Goal: Navigation & Orientation: Find specific page/section

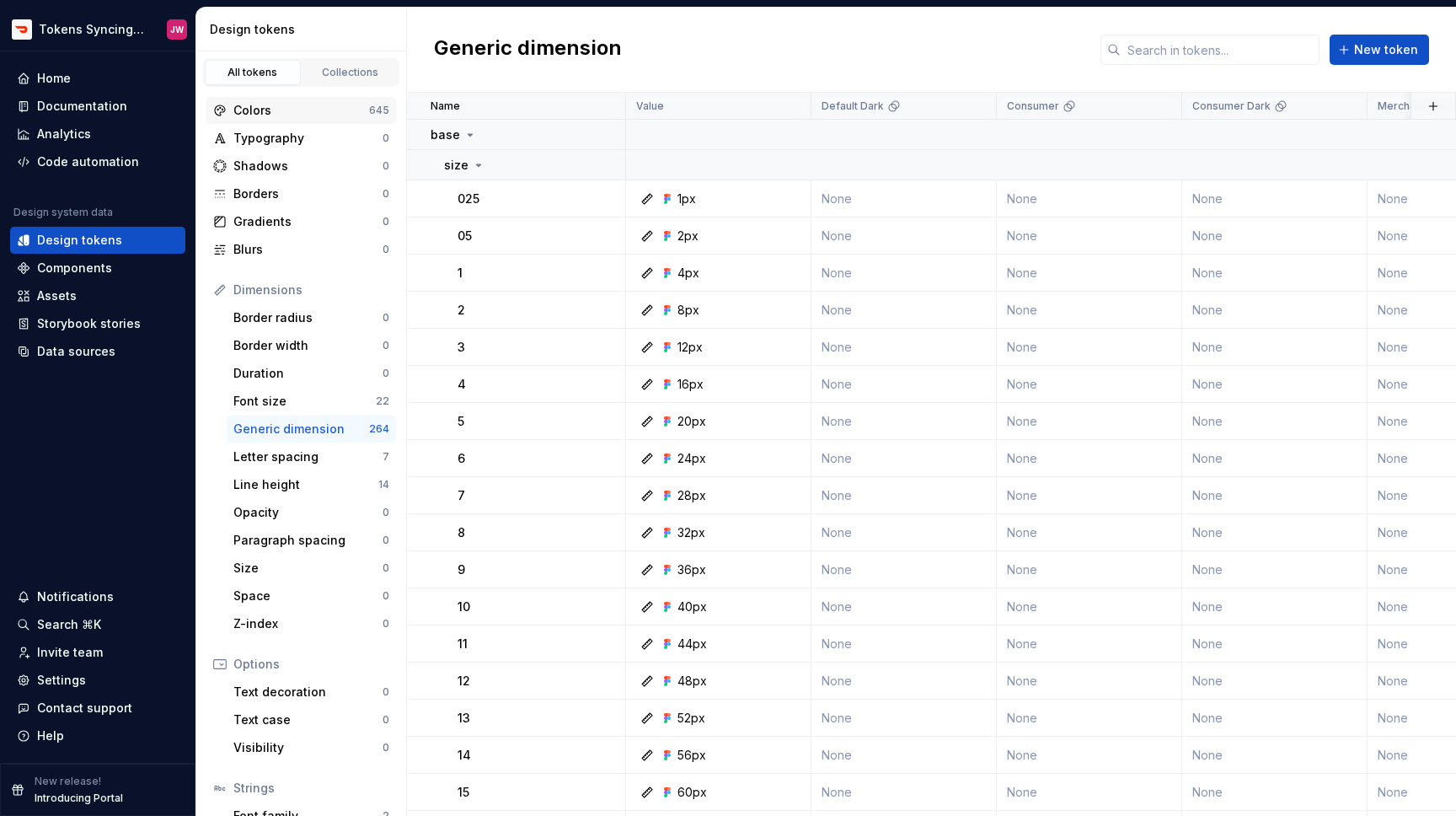
click at [348, 120] on div "Colors 645" at bounding box center [301, 110] width 190 height 27
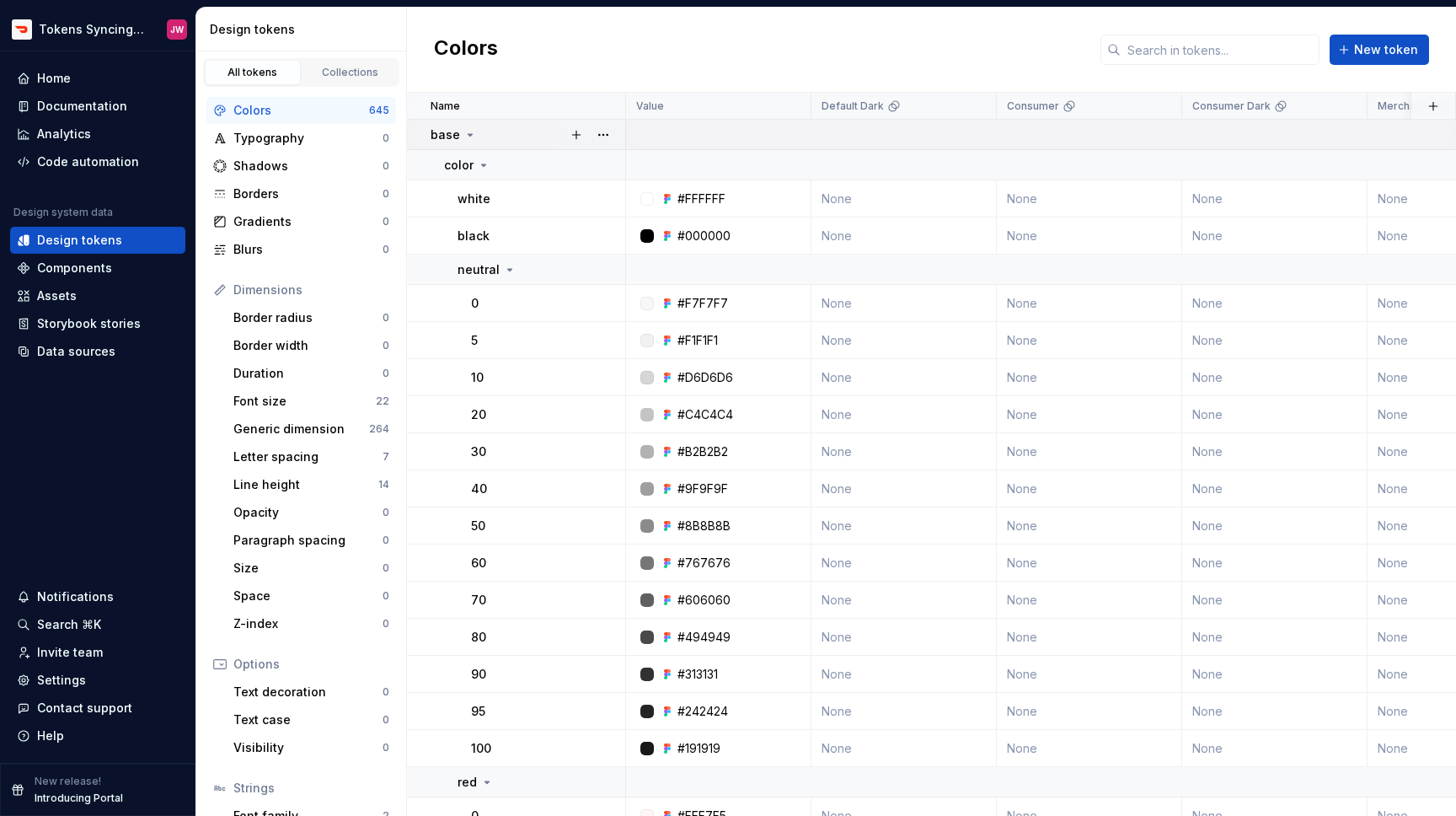
click at [454, 136] on p "base" at bounding box center [445, 135] width 29 height 16
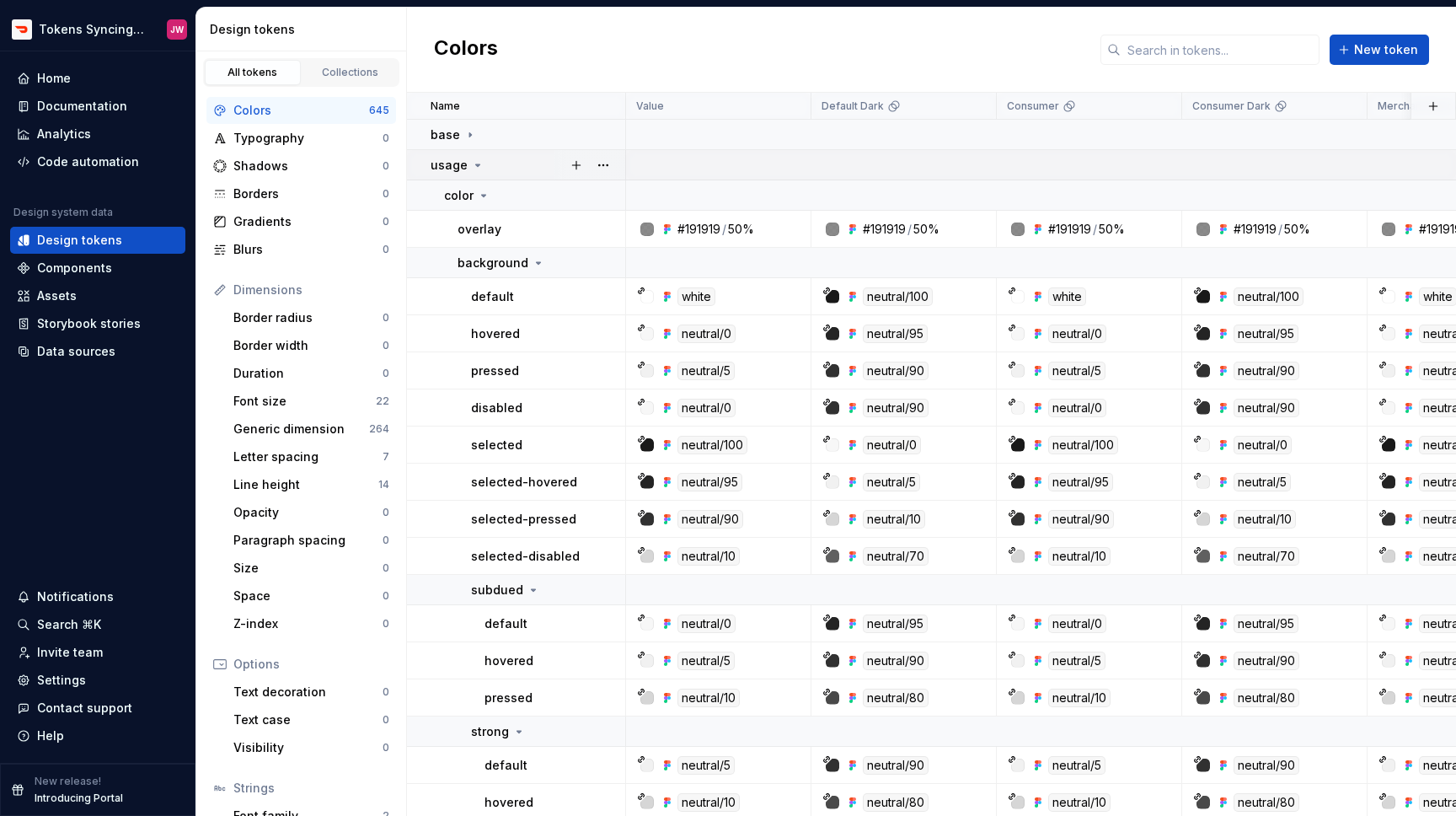
click at [455, 173] on td "usage" at bounding box center [516, 164] width 219 height 30
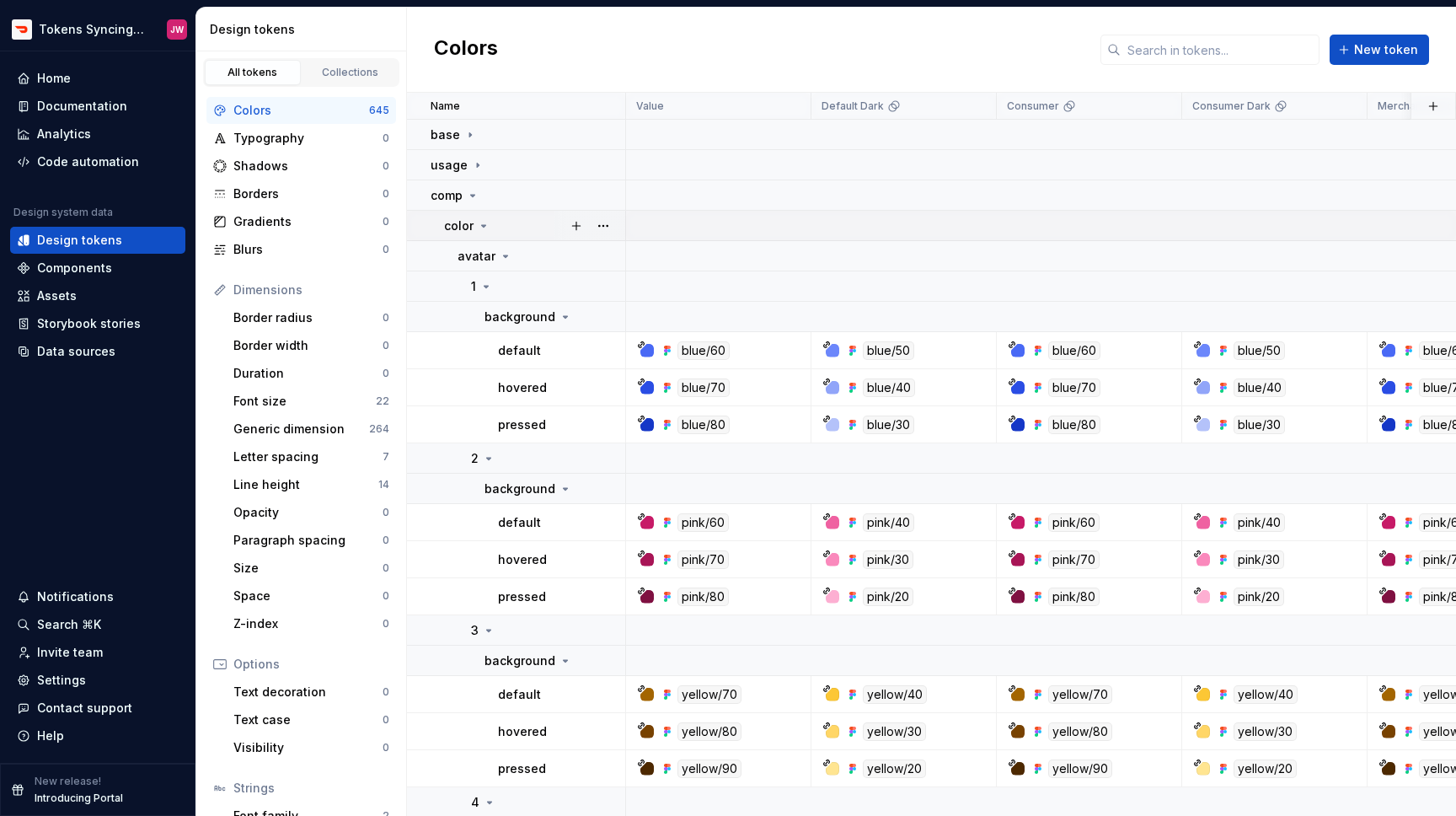
click at [480, 228] on icon at bounding box center [484, 225] width 14 height 14
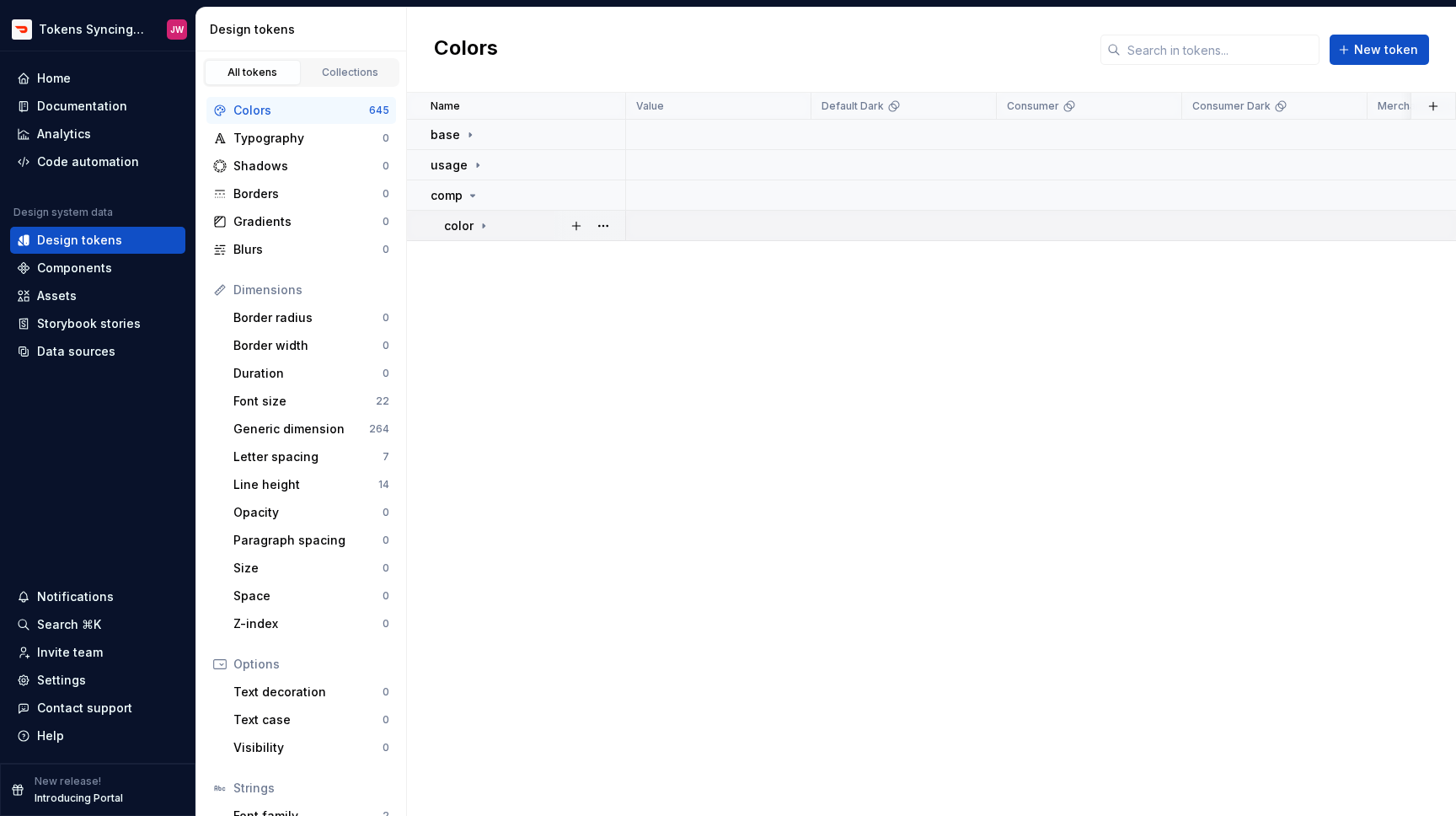
click at [480, 228] on icon at bounding box center [484, 225] width 14 height 14
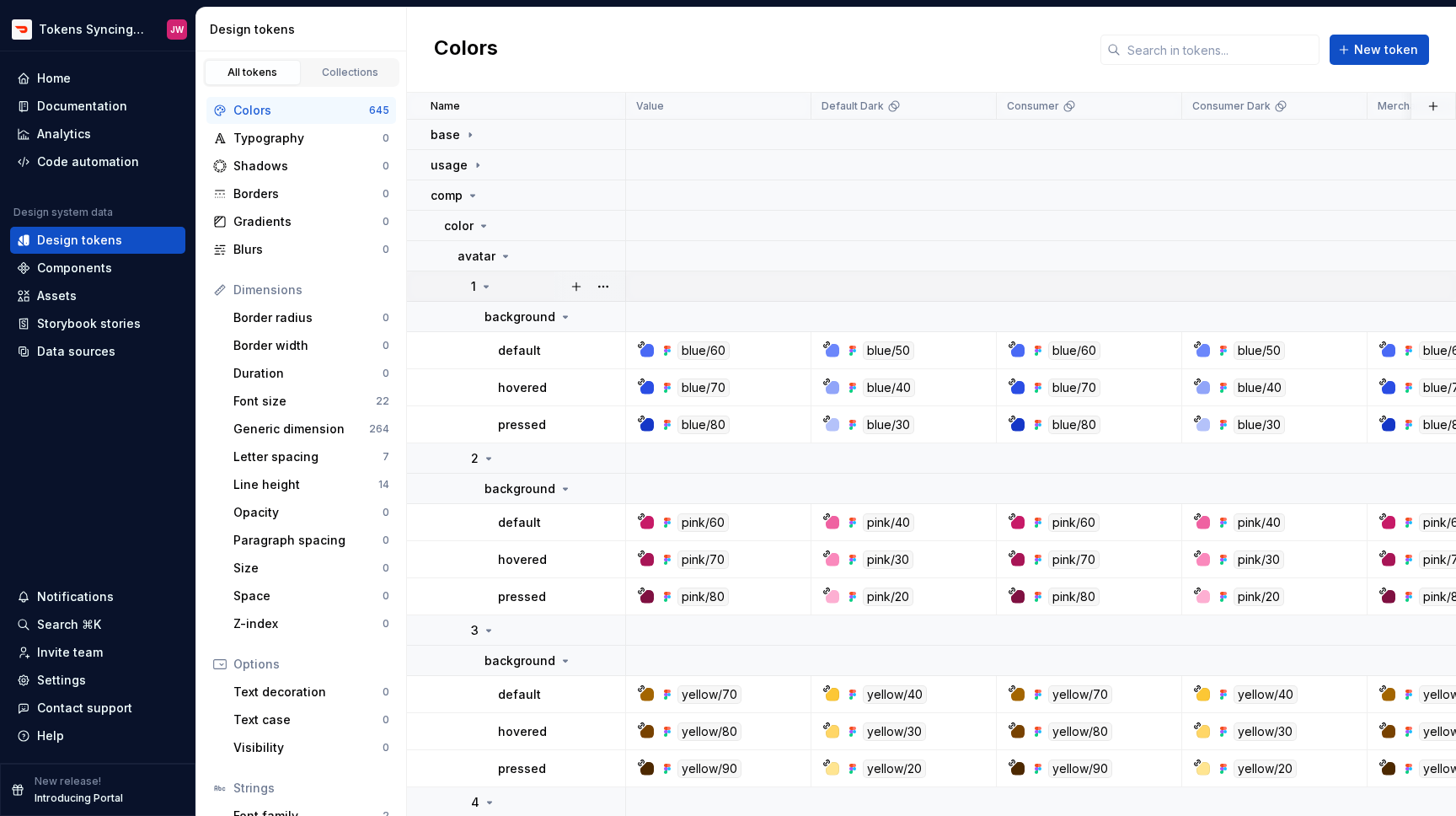
click at [497, 273] on td "1" at bounding box center [516, 286] width 219 height 30
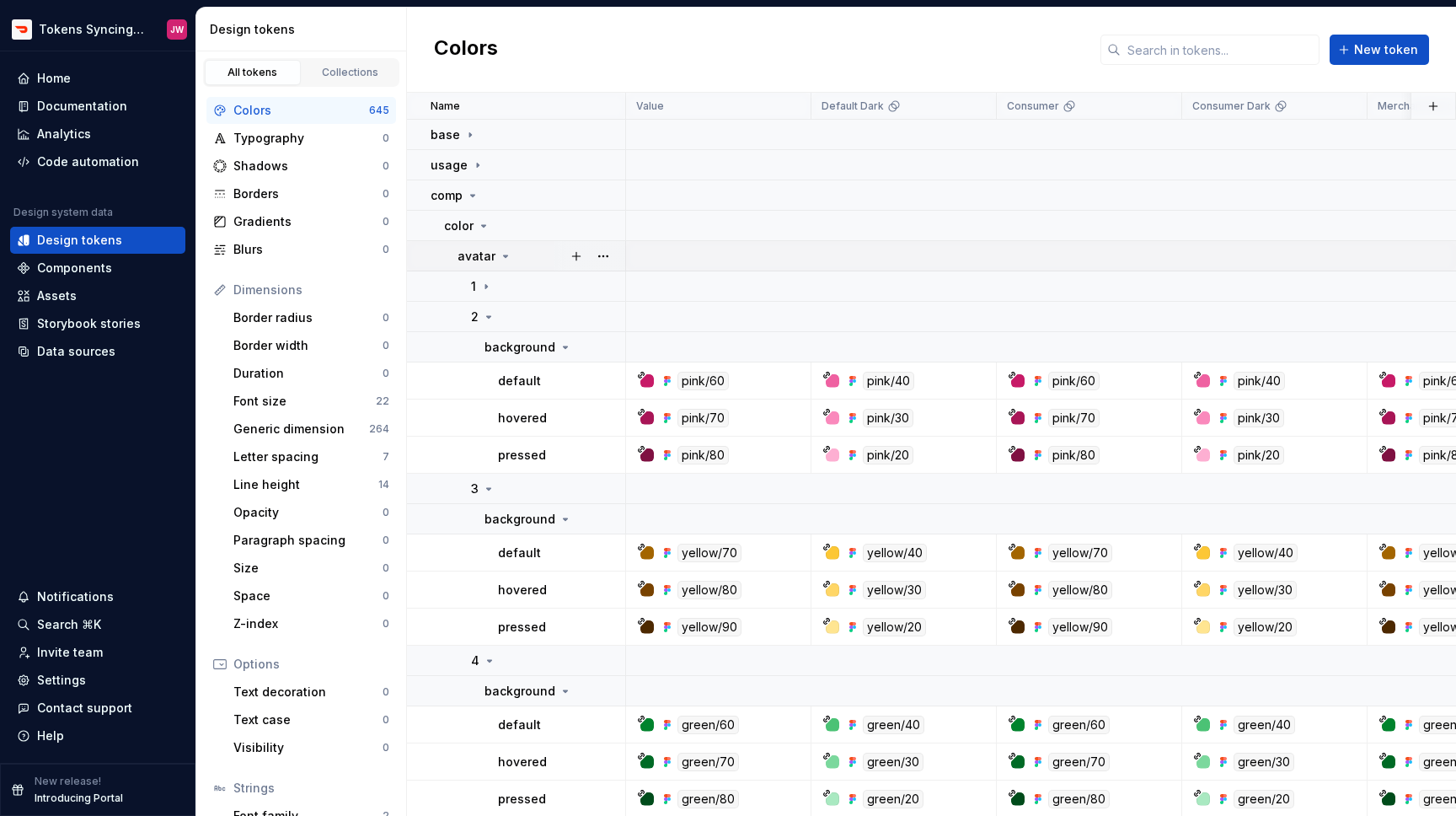
click at [499, 257] on icon at bounding box center [505, 256] width 14 height 14
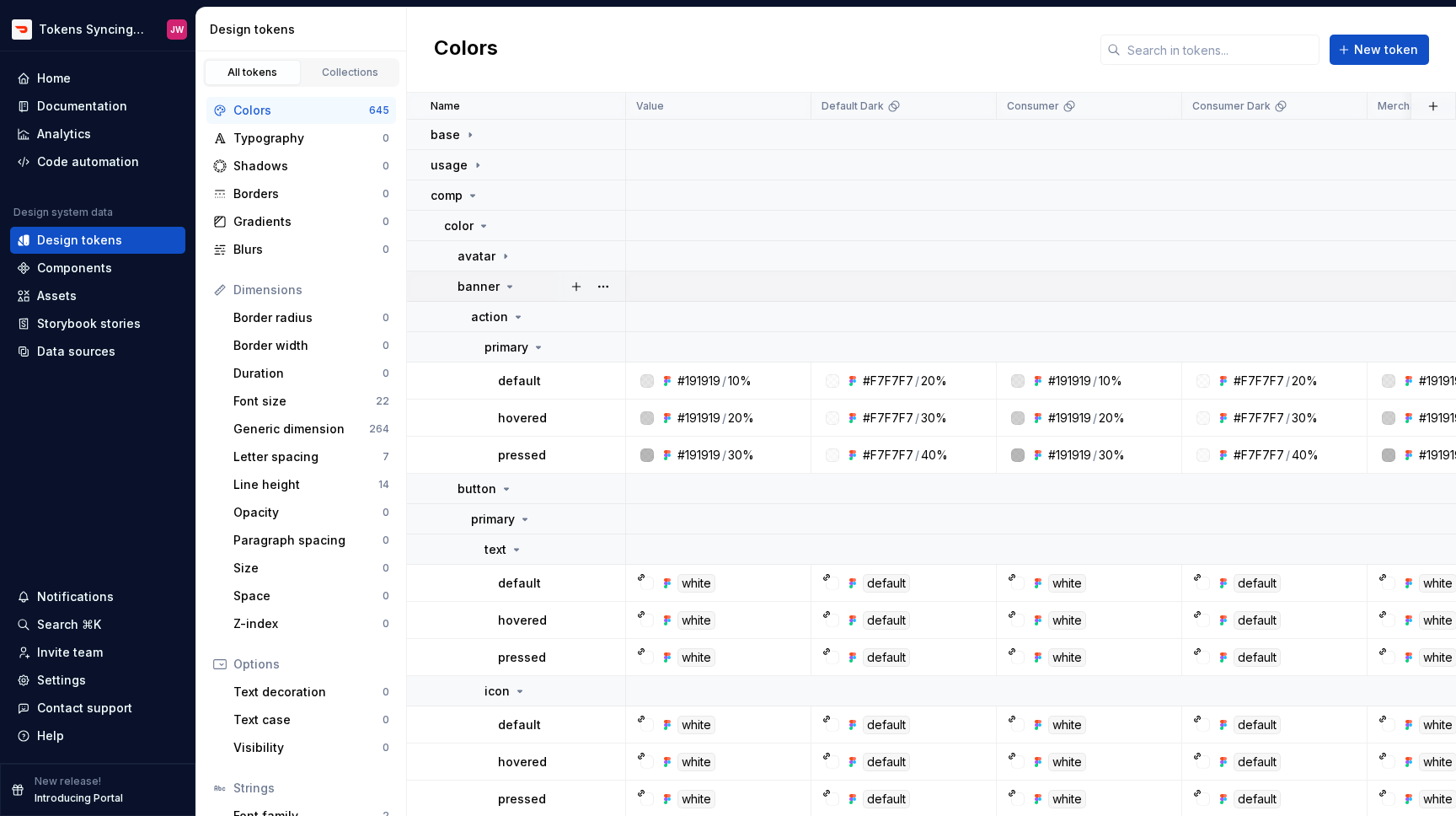
click at [497, 287] on div "banner" at bounding box center [486, 287] width 59 height 16
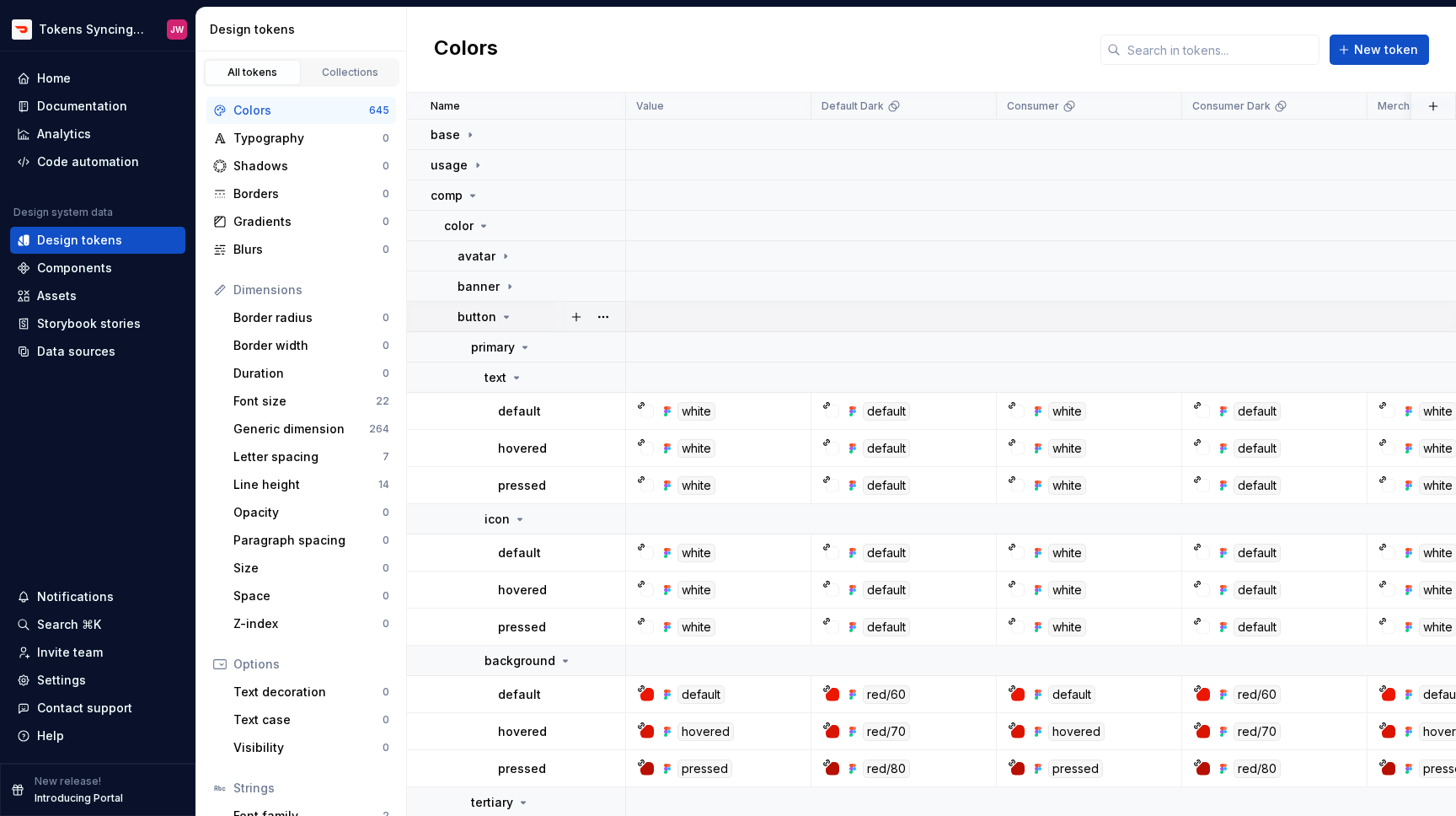
click at [500, 320] on icon at bounding box center [506, 317] width 14 height 14
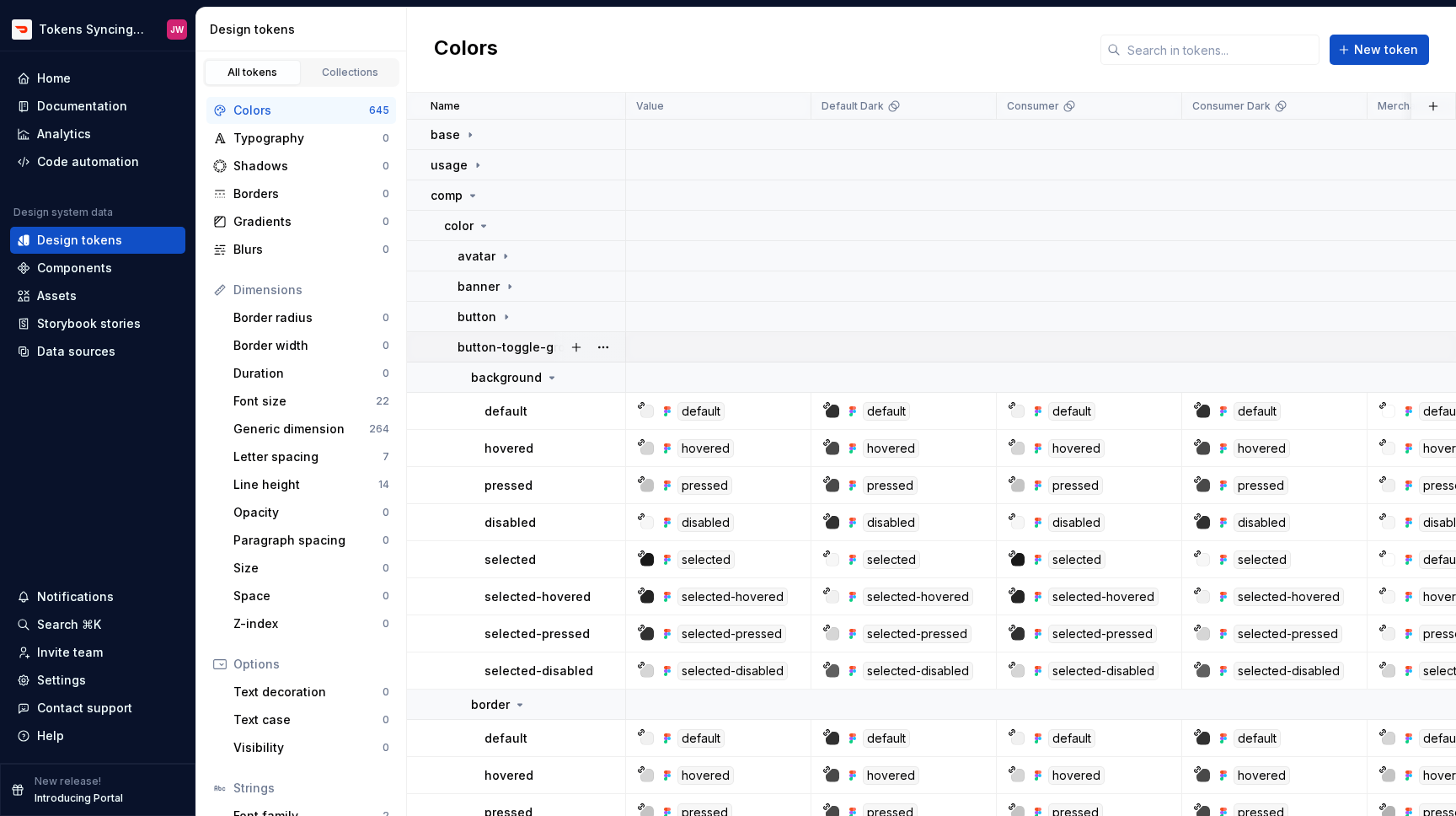
click at [501, 347] on p "button-toggle-group" at bounding box center [518, 347] width 123 height 16
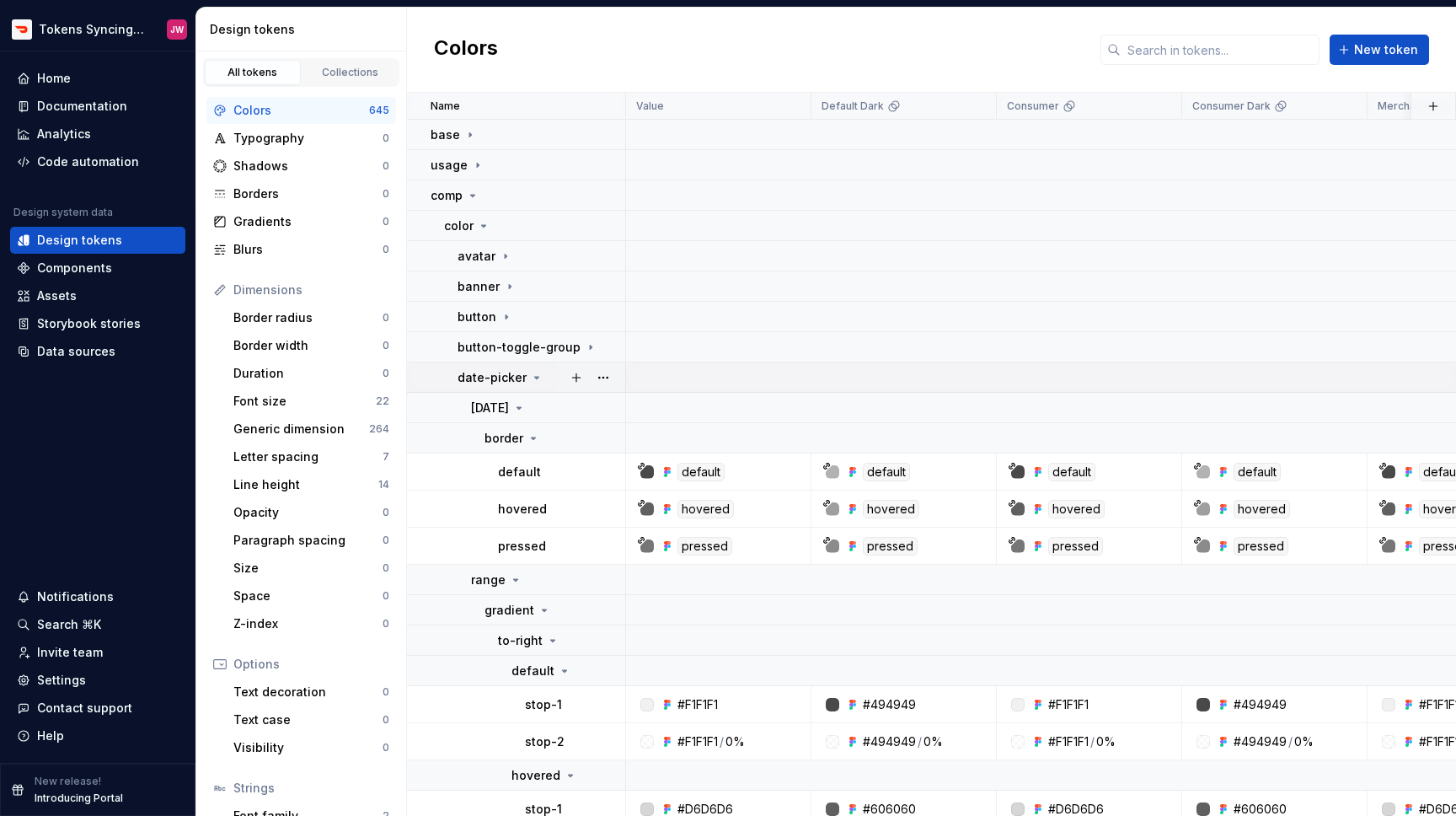
click at [494, 380] on p "date-picker" at bounding box center [492, 377] width 69 height 16
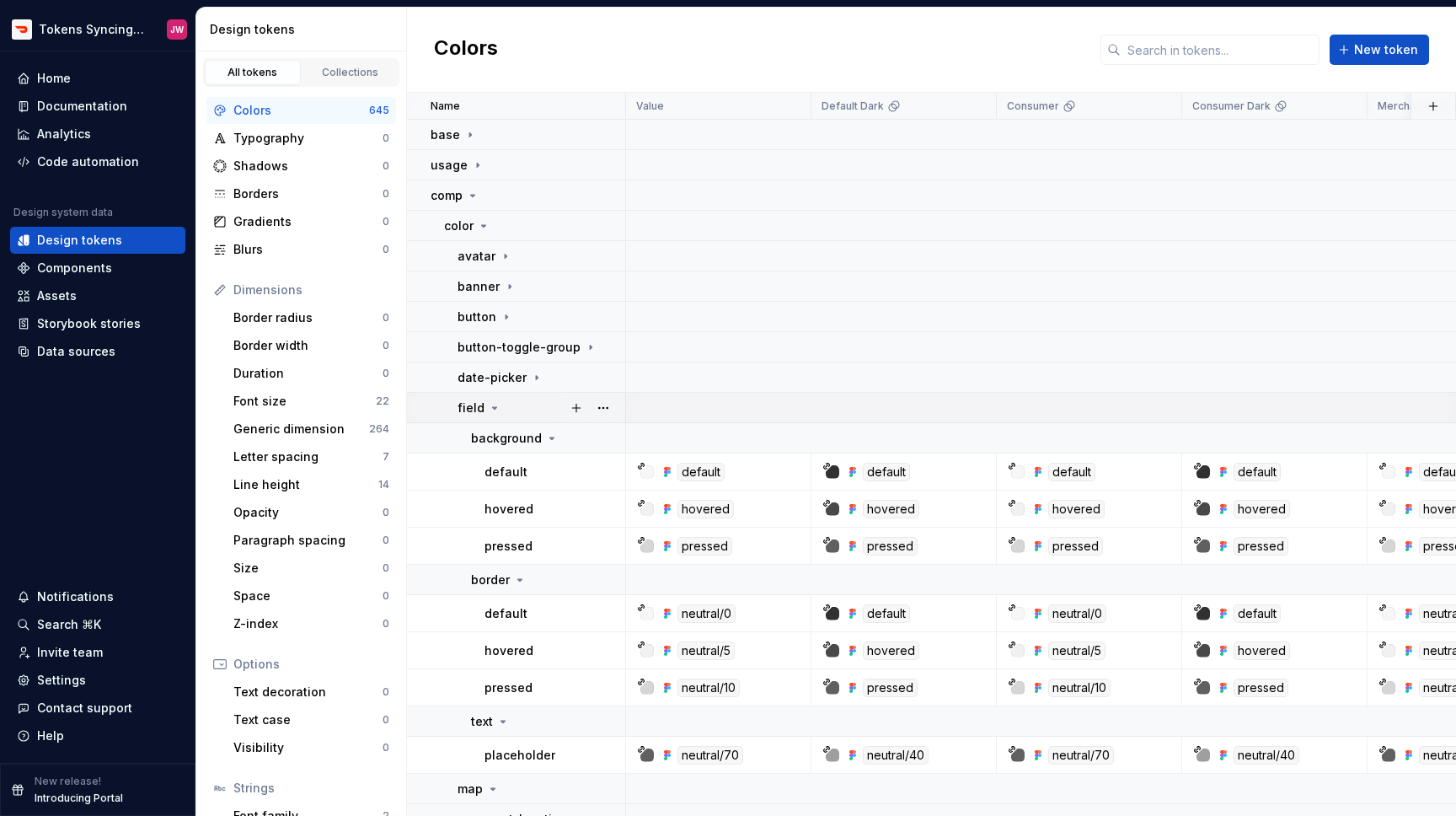
click at [490, 414] on div "field" at bounding box center [479, 408] width 44 height 16
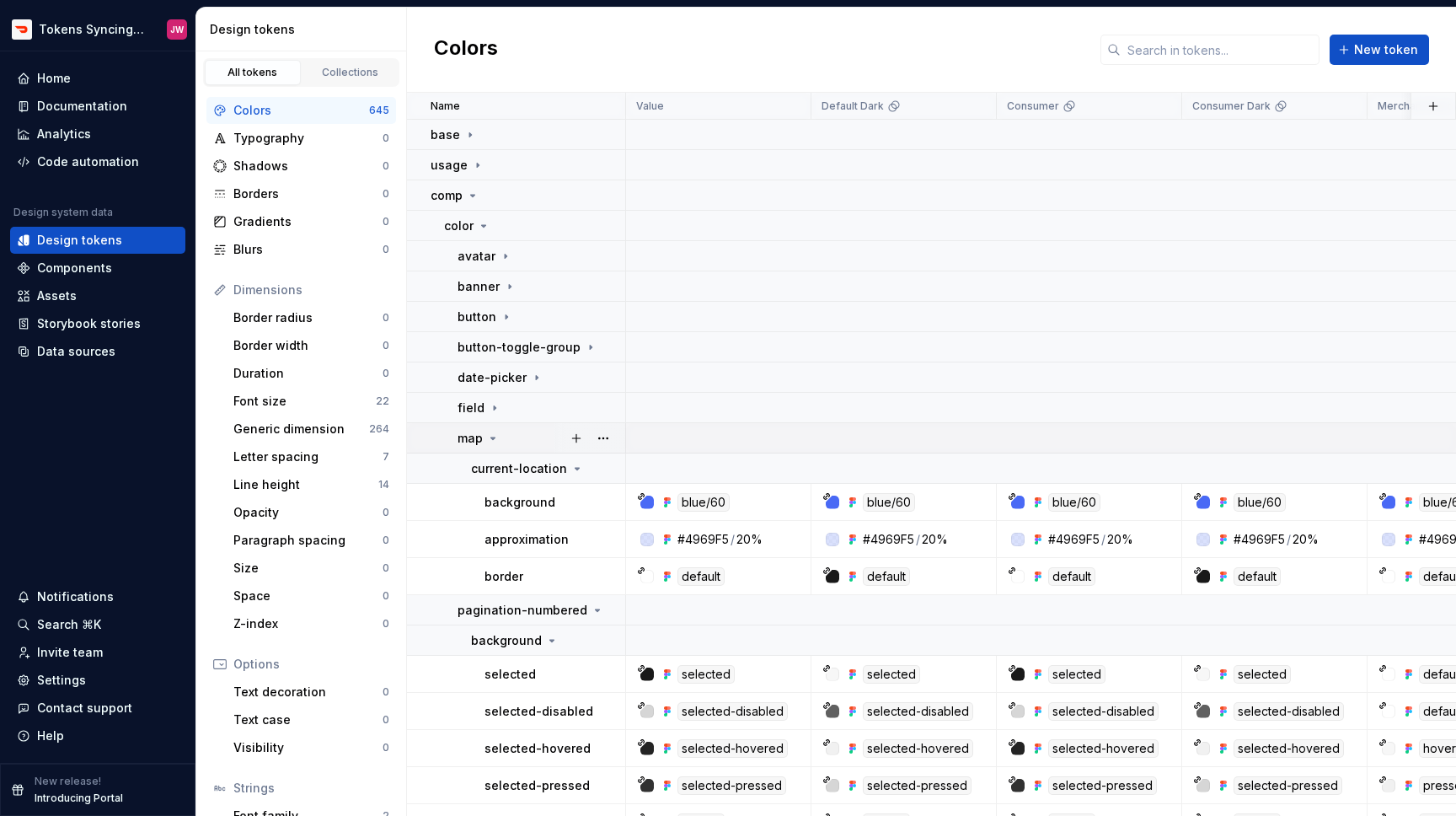
click at [487, 445] on div "map" at bounding box center [478, 438] width 42 height 16
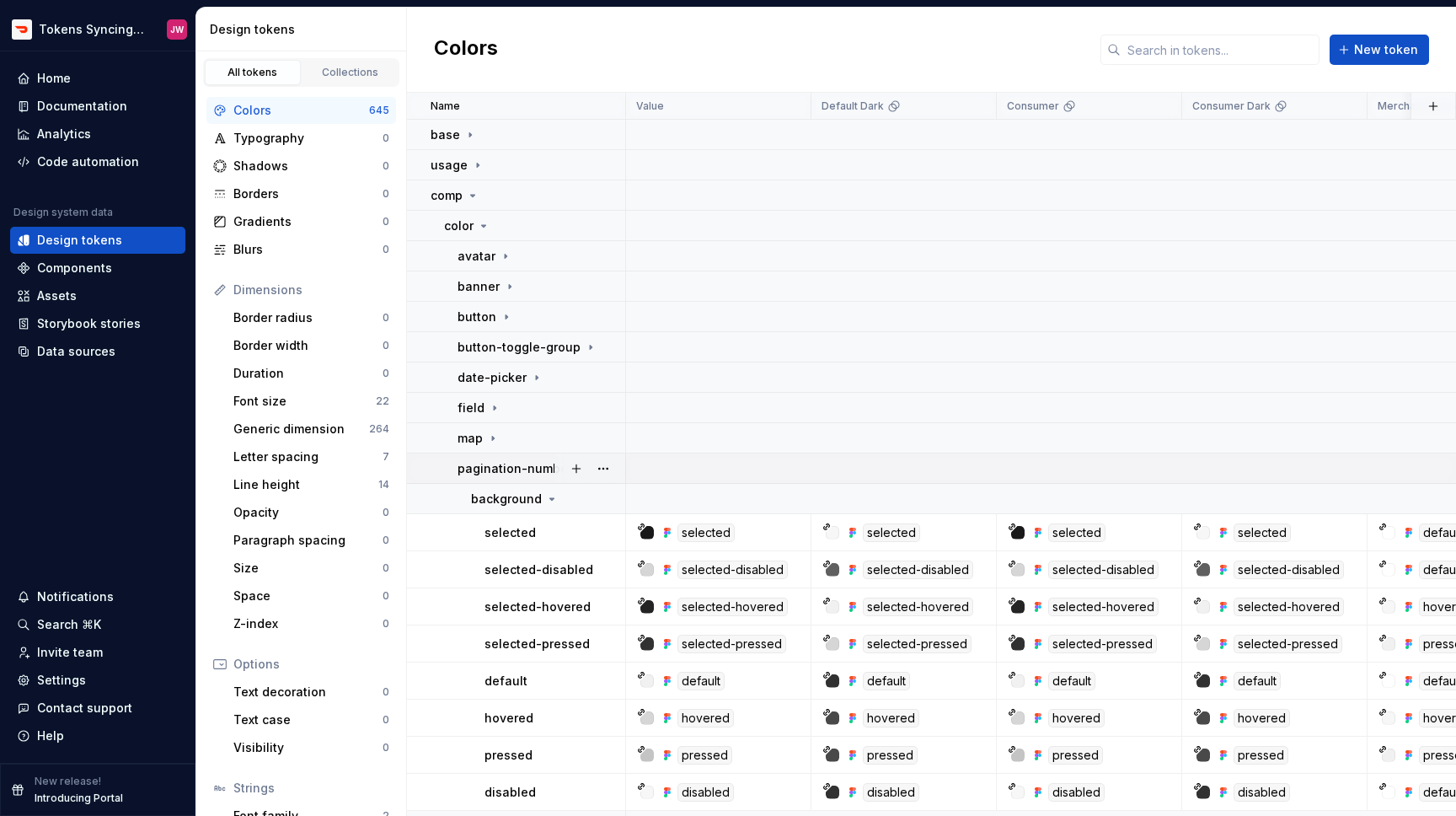
click at [485, 474] on p "pagination-numbered" at bounding box center [522, 468] width 130 height 16
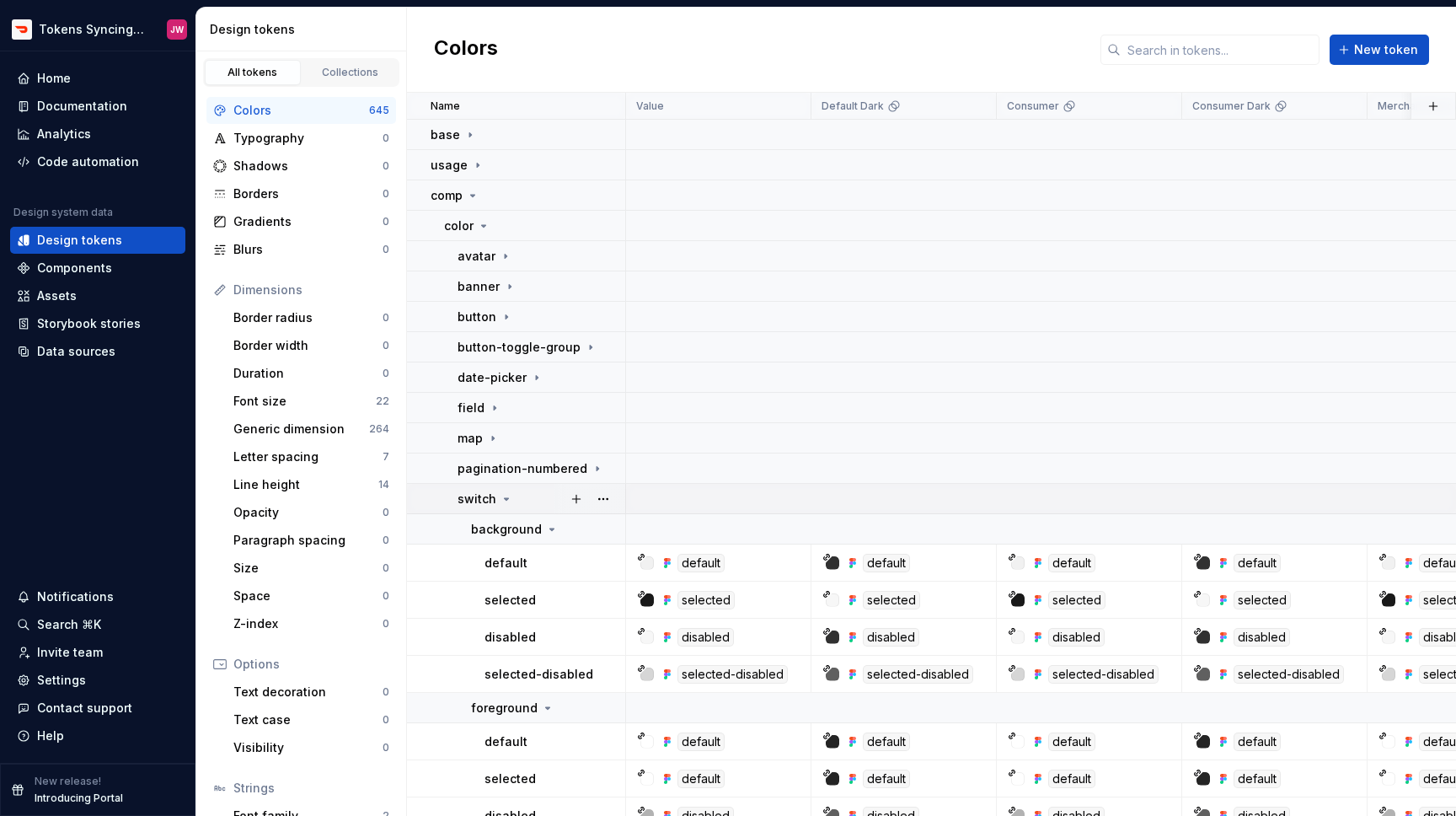
click at [484, 497] on p "switch" at bounding box center [476, 498] width 38 height 16
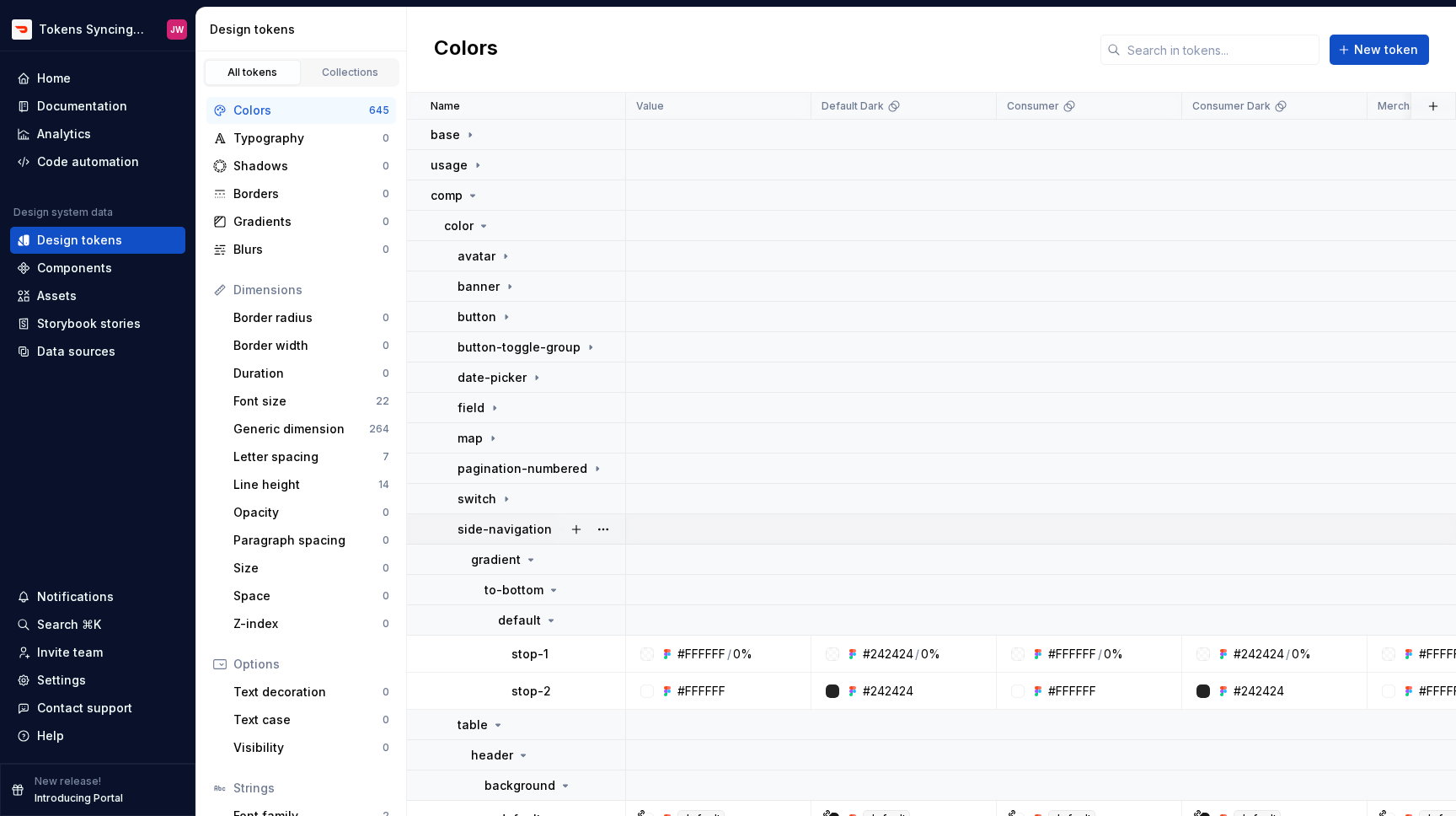
click at [484, 528] on p "side-navigation" at bounding box center [504, 529] width 94 height 16
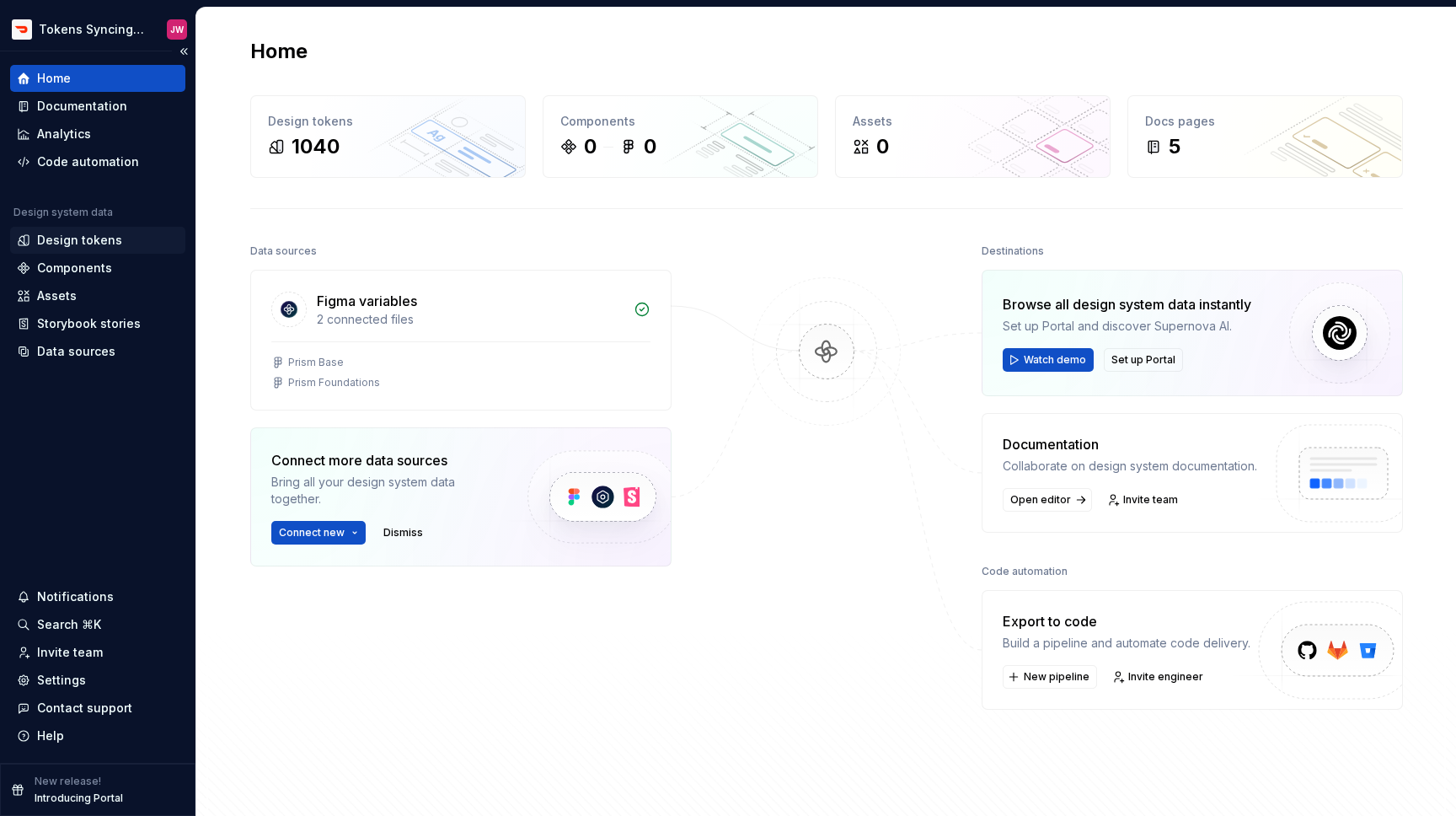
click at [60, 245] on div "Design tokens" at bounding box center [79, 240] width 85 height 16
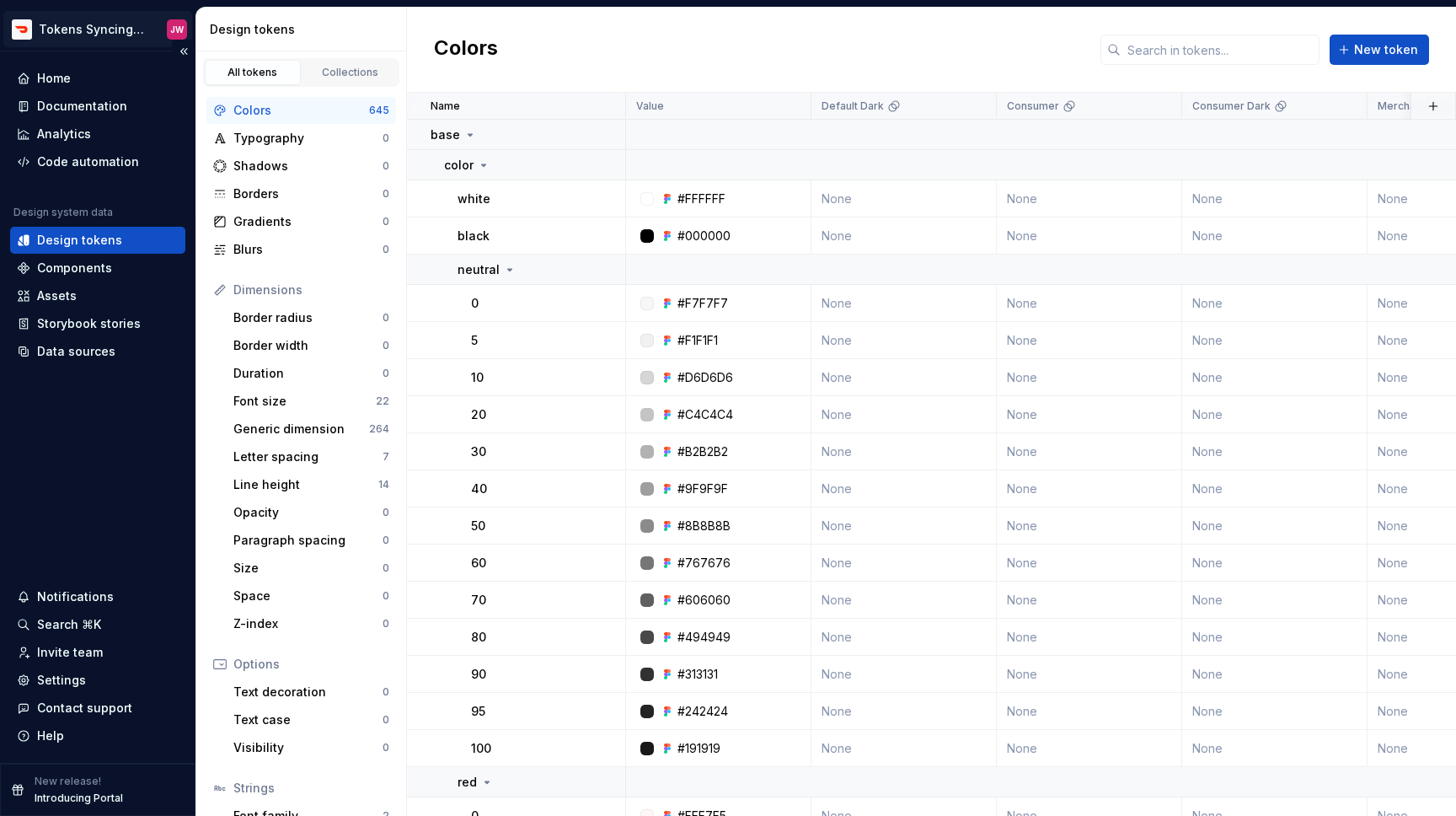
click at [120, 37] on html "Tokens Syncing Test JW Home Documentation Analytics Code automation Design syst…" at bounding box center [728, 408] width 1456 height 816
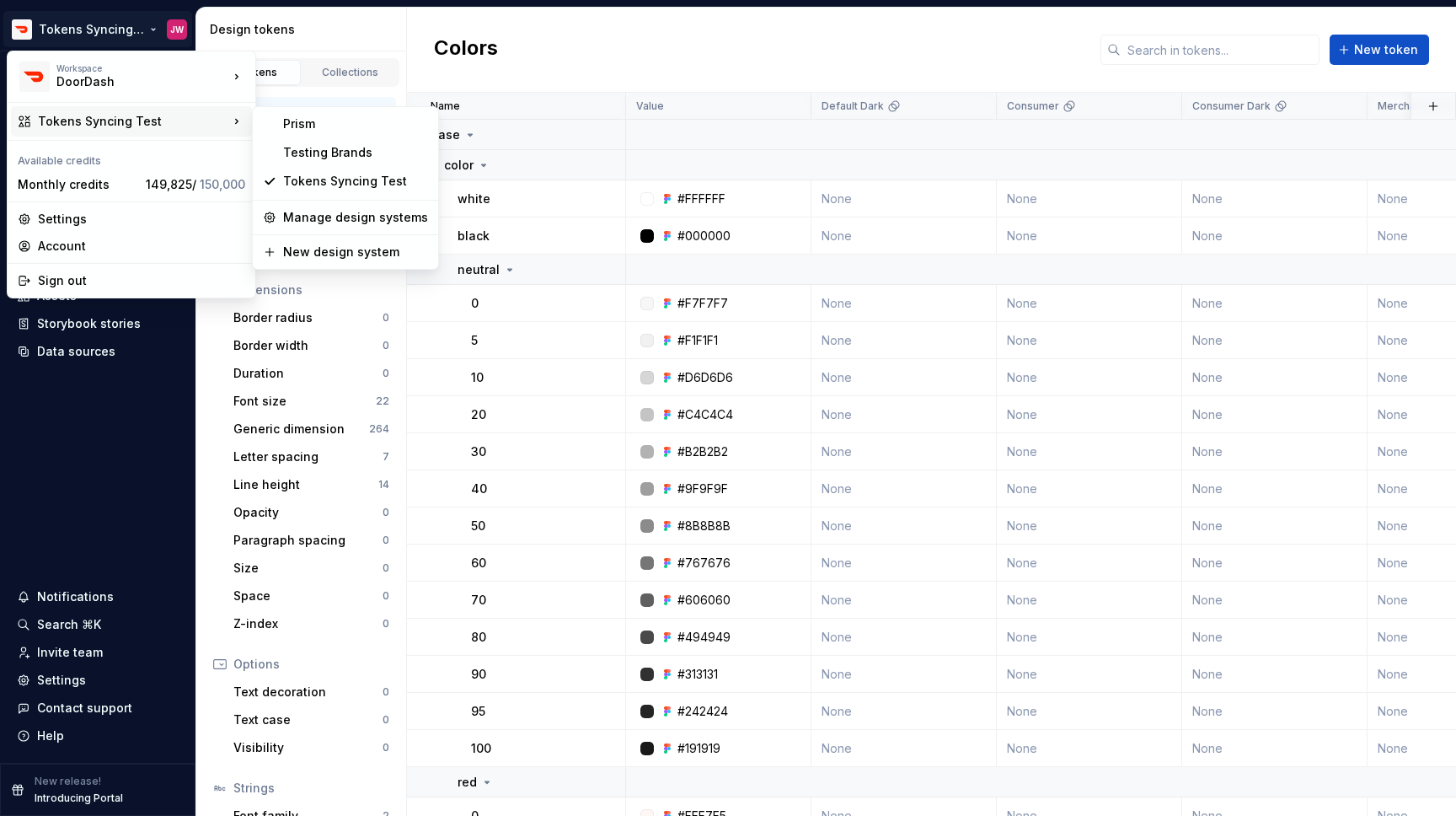
click at [133, 128] on div "Tokens Syncing Test" at bounding box center [133, 121] width 191 height 16
click at [271, 127] on div "Prism" at bounding box center [346, 124] width 179 height 27
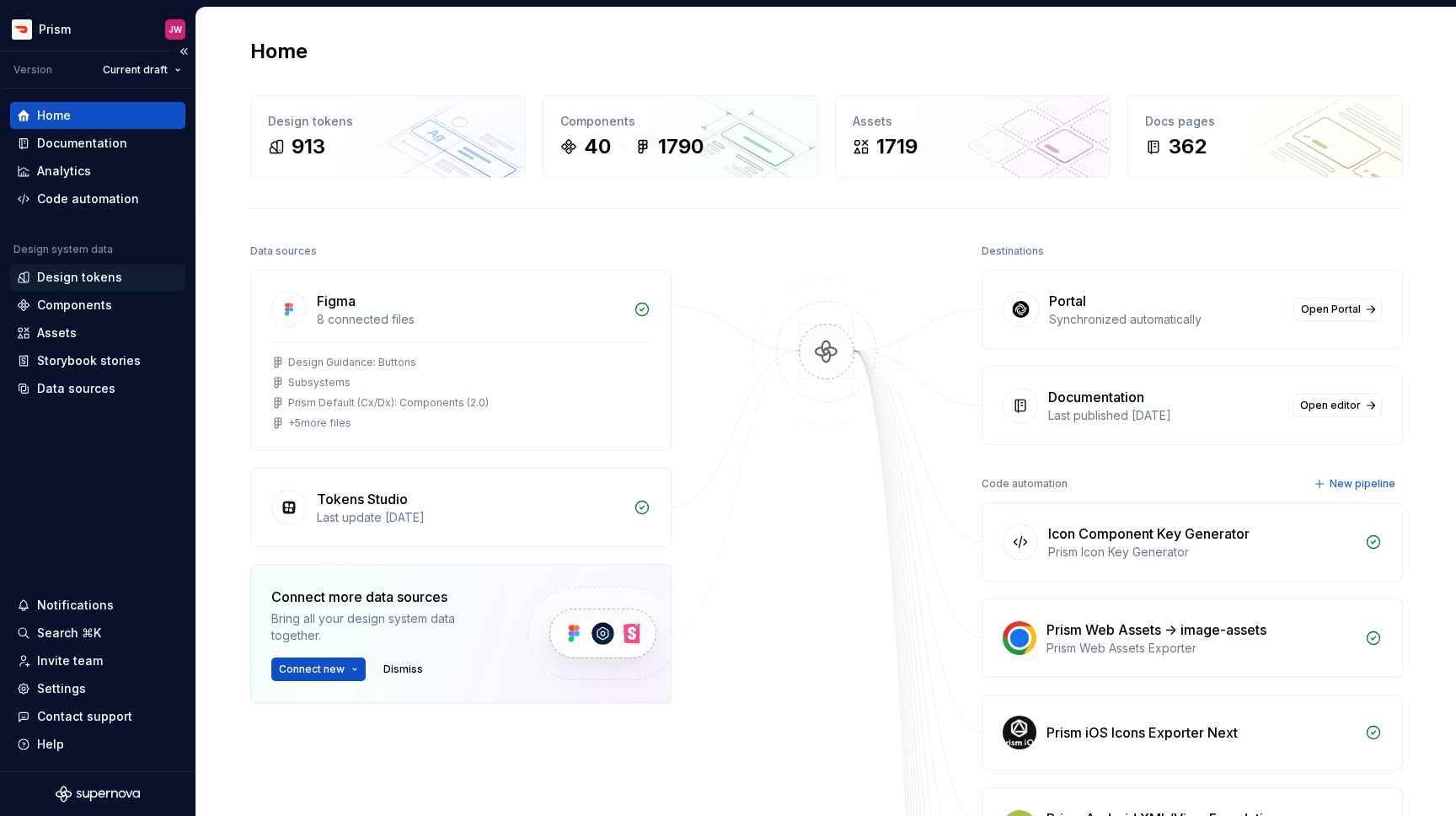
click at [124, 277] on div "Design tokens" at bounding box center [97, 277] width 161 height 16
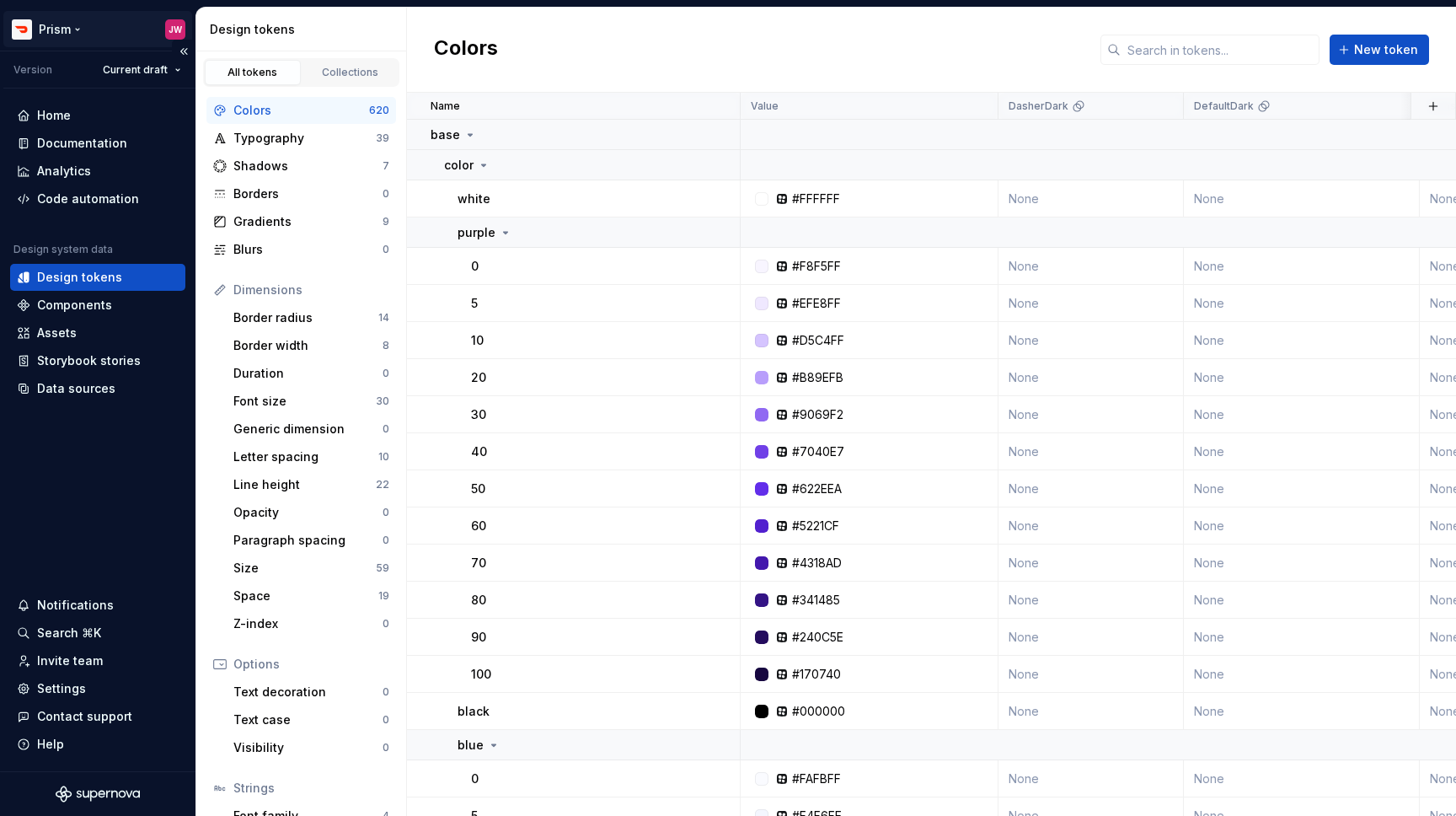
click at [75, 34] on html "Prism JW Version Current draft Home Documentation Analytics Code automation Des…" at bounding box center [728, 408] width 1456 height 816
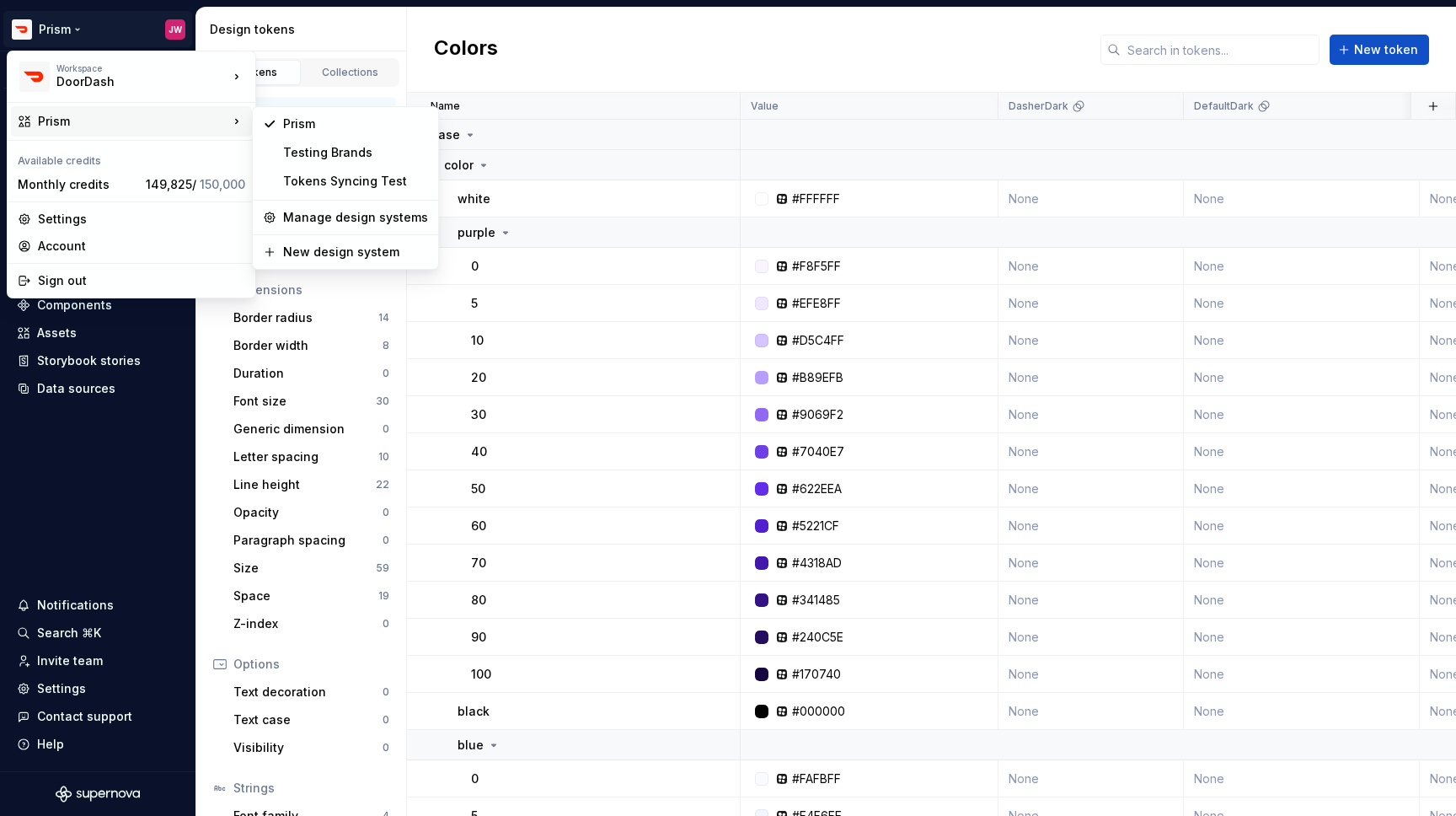
click at [321, 194] on div "Prism Testing Brands Tokens Syncing Test Manage design systems New design system" at bounding box center [345, 187] width 187 height 163
click at [327, 188] on div "Tokens Syncing Test" at bounding box center [355, 181] width 145 height 16
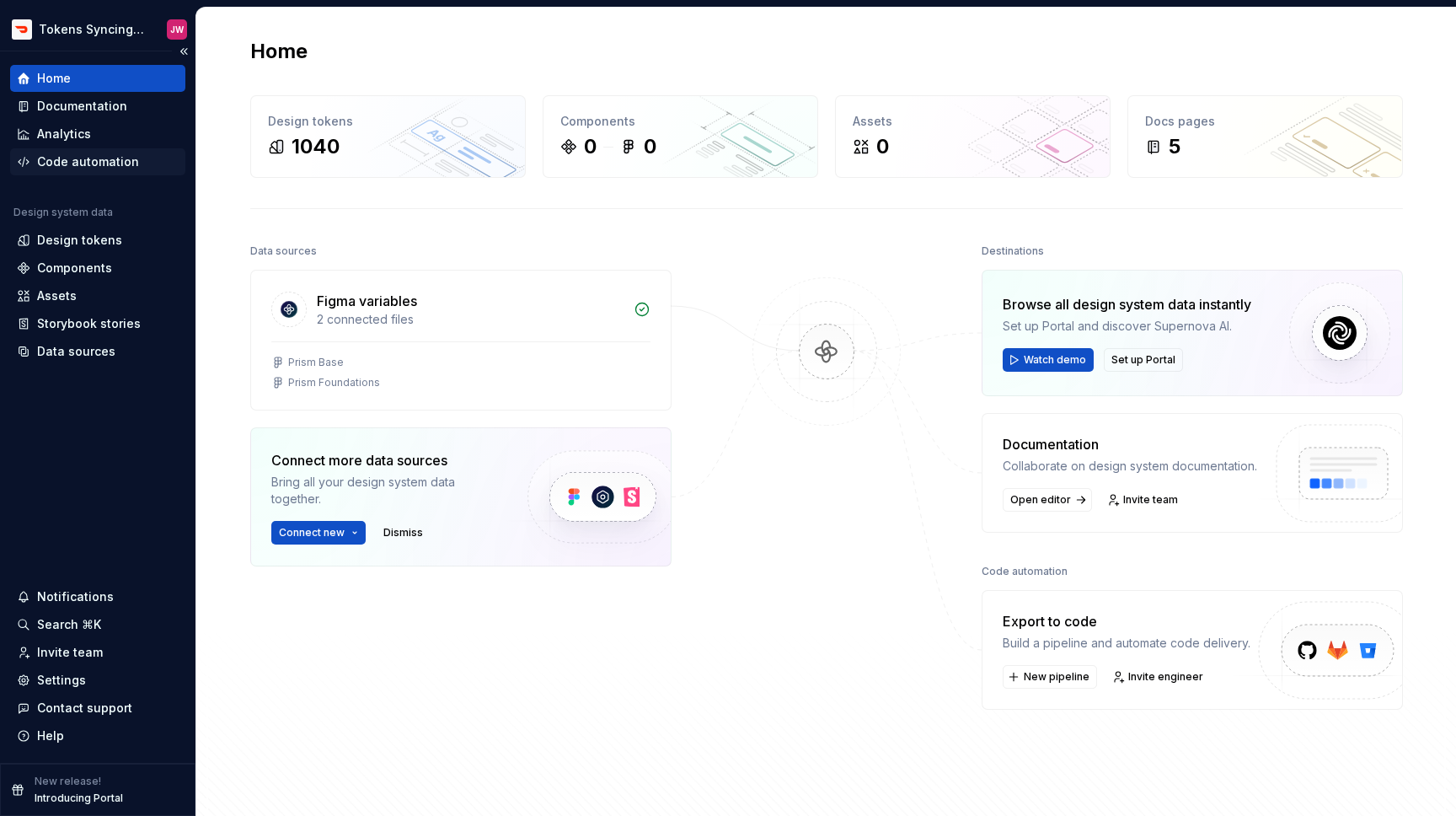
click at [121, 162] on div "Code automation" at bounding box center [88, 162] width 102 height 16
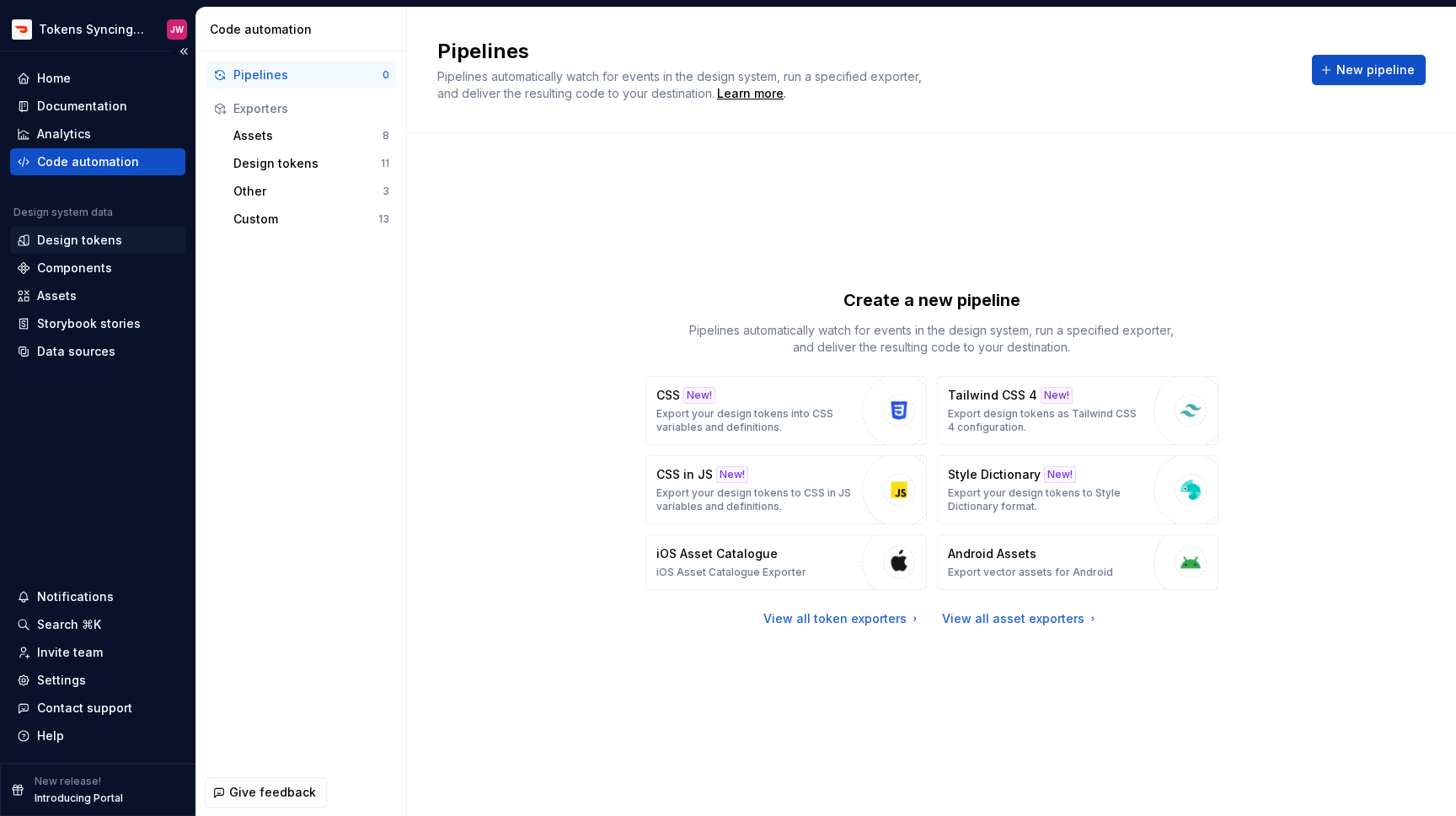
click at [44, 228] on div "Design tokens" at bounding box center [98, 240] width 175 height 27
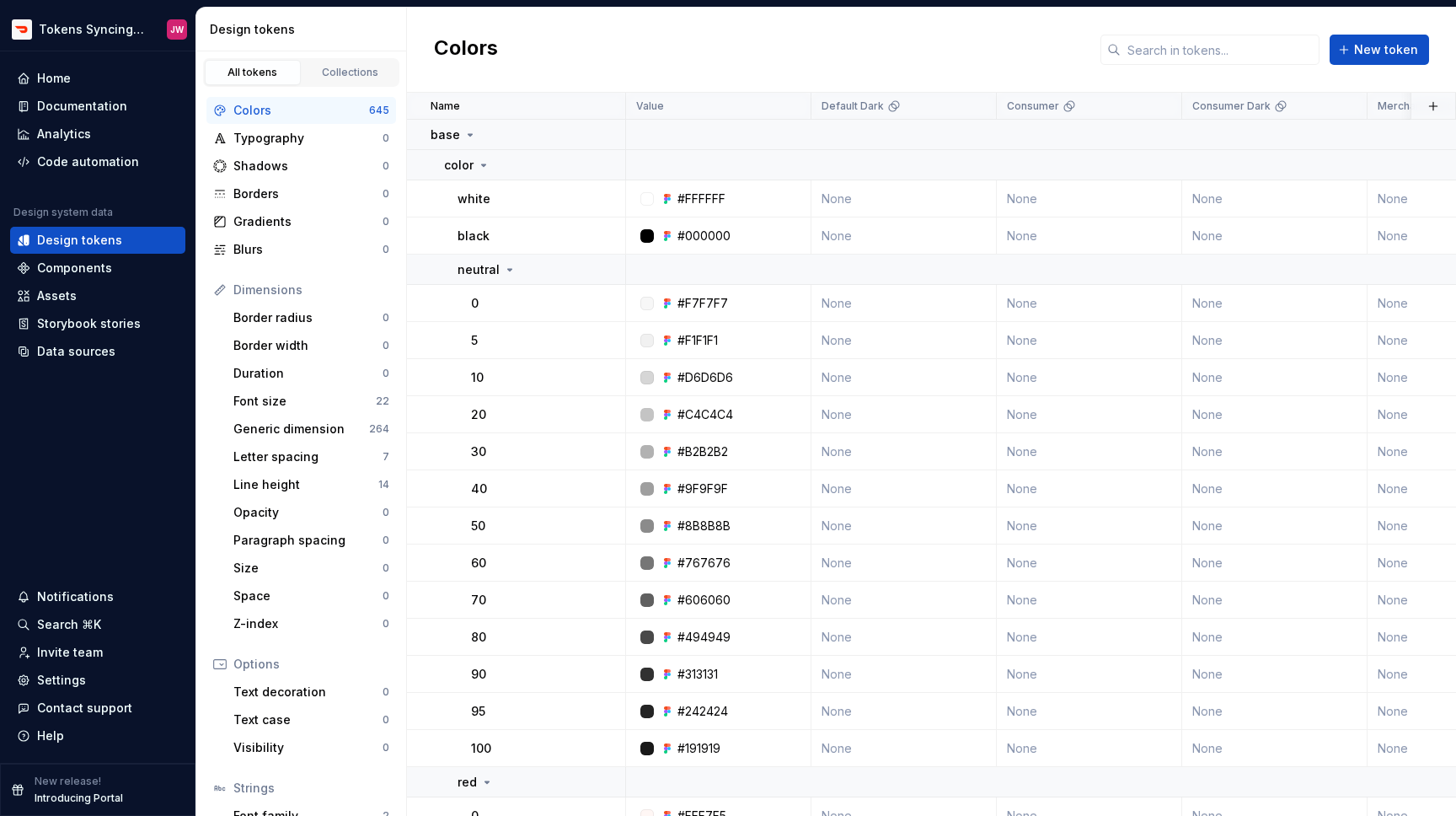
click at [295, 109] on div "Colors" at bounding box center [301, 110] width 136 height 16
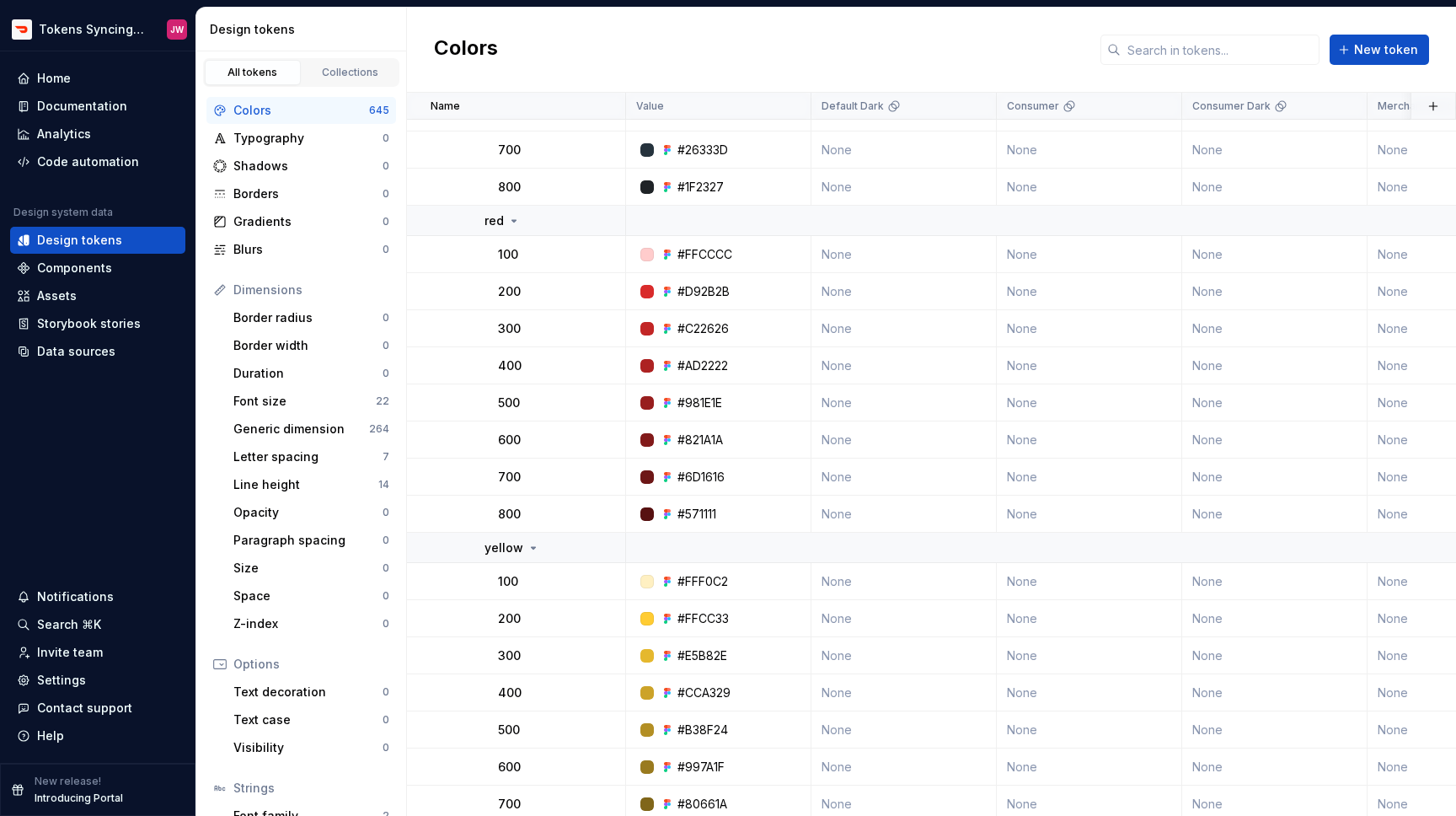
scroll to position [4777, 0]
